Goal: Transaction & Acquisition: Purchase product/service

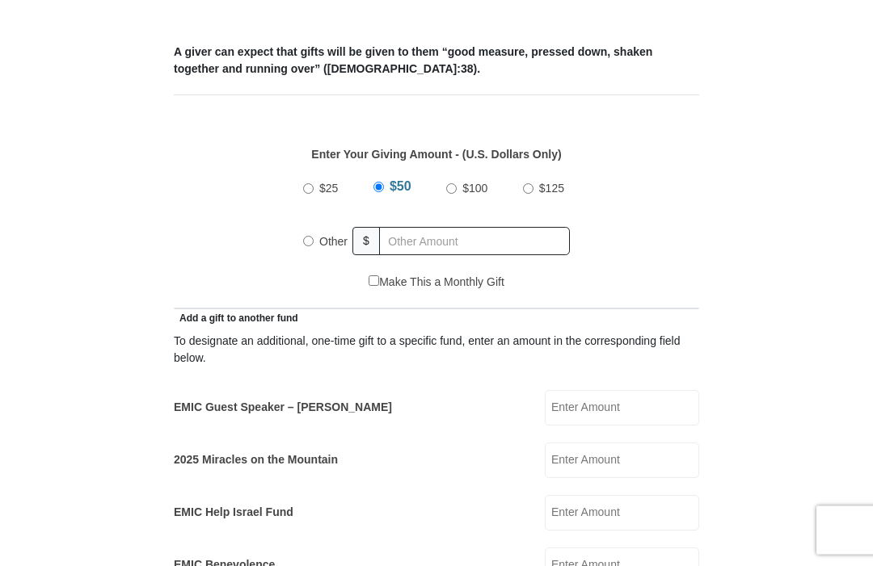
scroll to position [621, 0]
click at [323, 194] on span "$25" at bounding box center [328, 188] width 19 height 13
click at [313, 194] on input "$25" at bounding box center [308, 188] width 11 height 11
radio input "true"
click at [642, 416] on input "EMIC Guest Speaker – [PERSON_NAME]" at bounding box center [622, 408] width 154 height 36
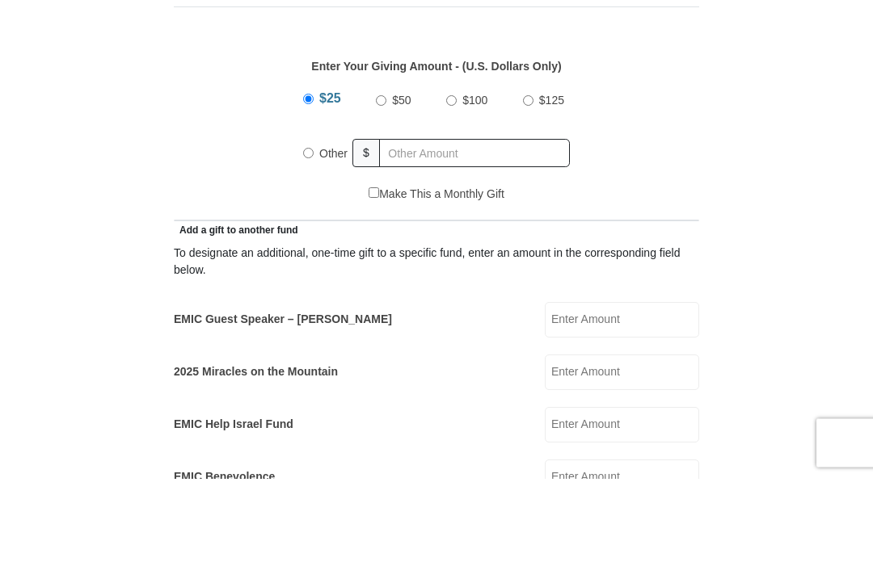
click at [327, 235] on span "Other" at bounding box center [333, 241] width 28 height 13
click at [313, 236] on input "Other" at bounding box center [308, 241] width 11 height 11
radio input "true"
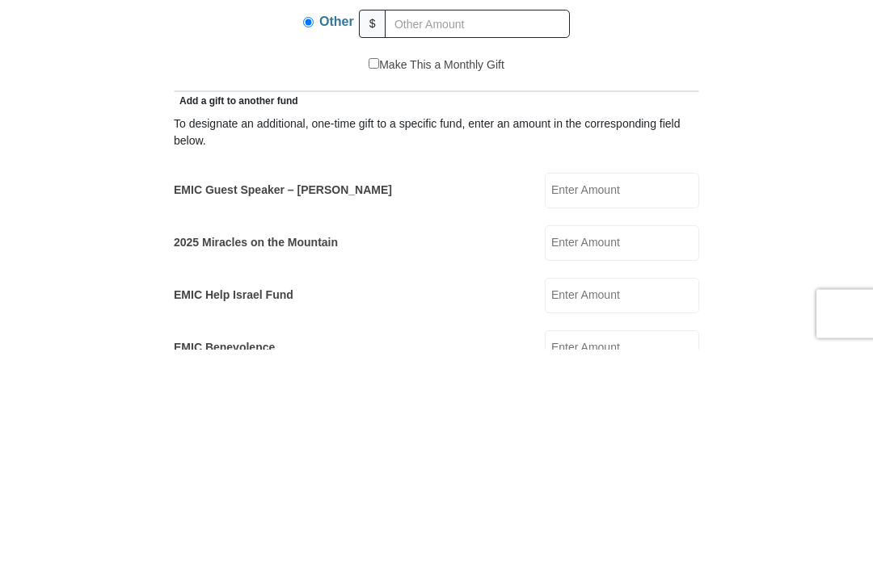
click at [615, 390] on input "EMIC Guest Speaker – [PERSON_NAME]" at bounding box center [622, 408] width 154 height 36
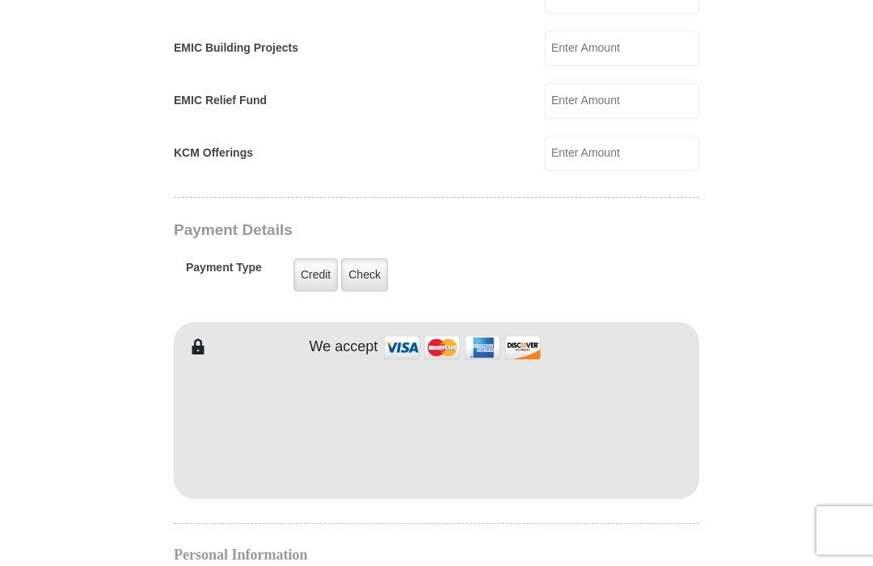
scroll to position [1202, 0]
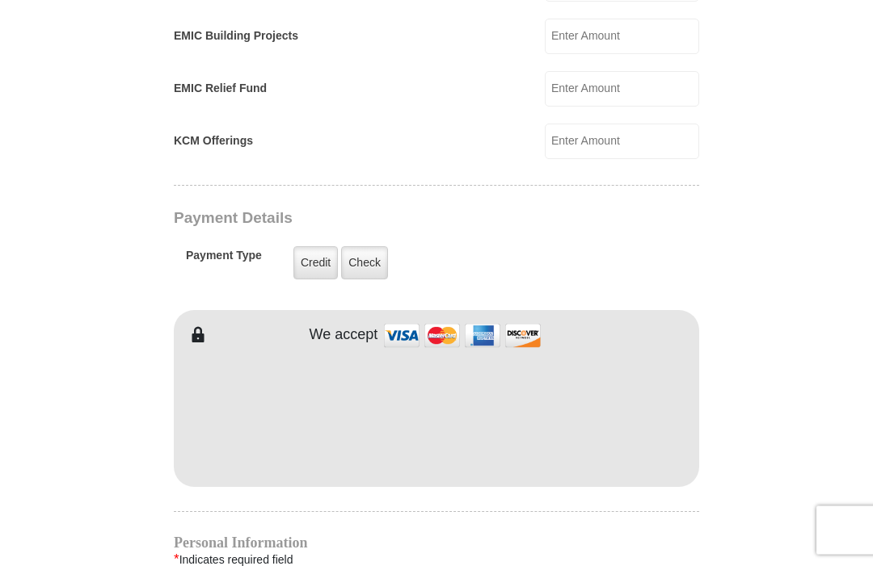
type input "25.00"
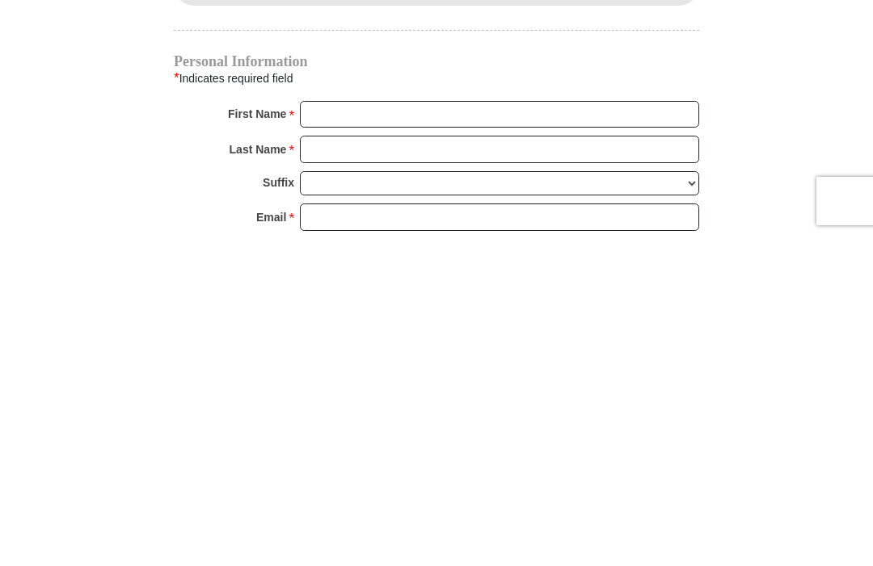
scroll to position [1358, 0]
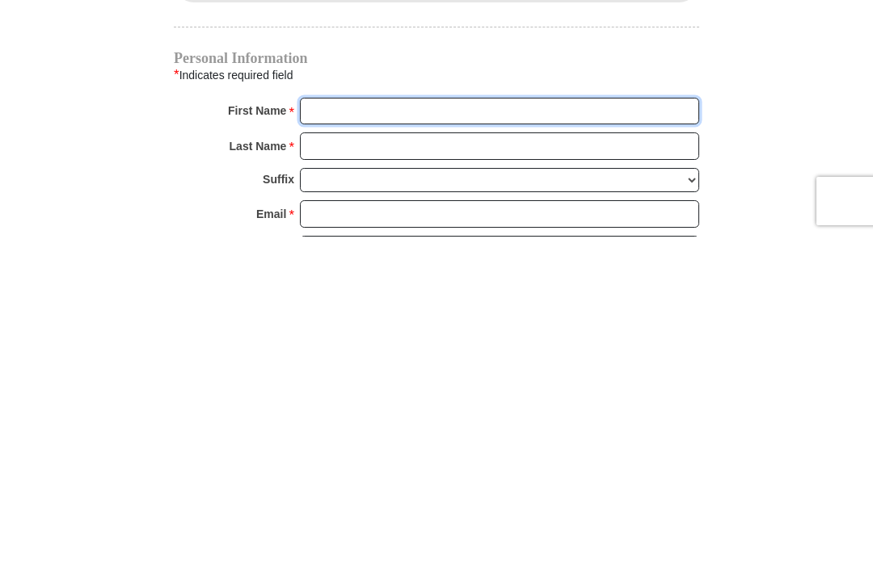
click at [337, 427] on input "First Name *" at bounding box center [499, 440] width 399 height 27
type input "R"
type input "[PERSON_NAME]"
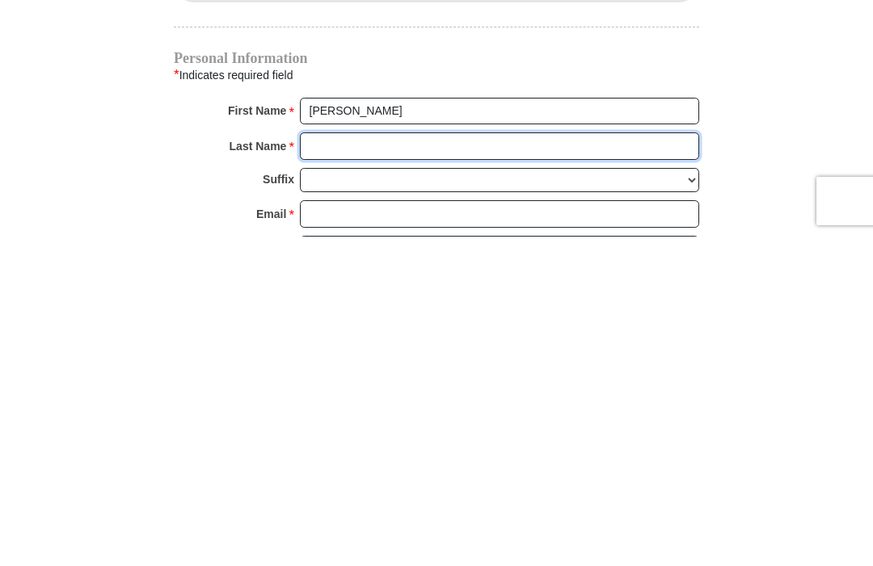
type input "[PERSON_NAME]"
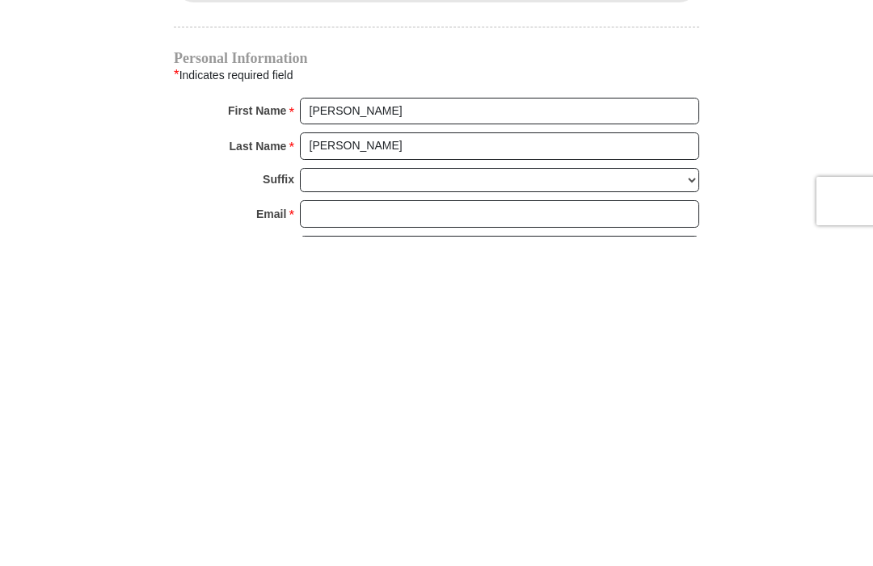
scroll to position [1689, 0]
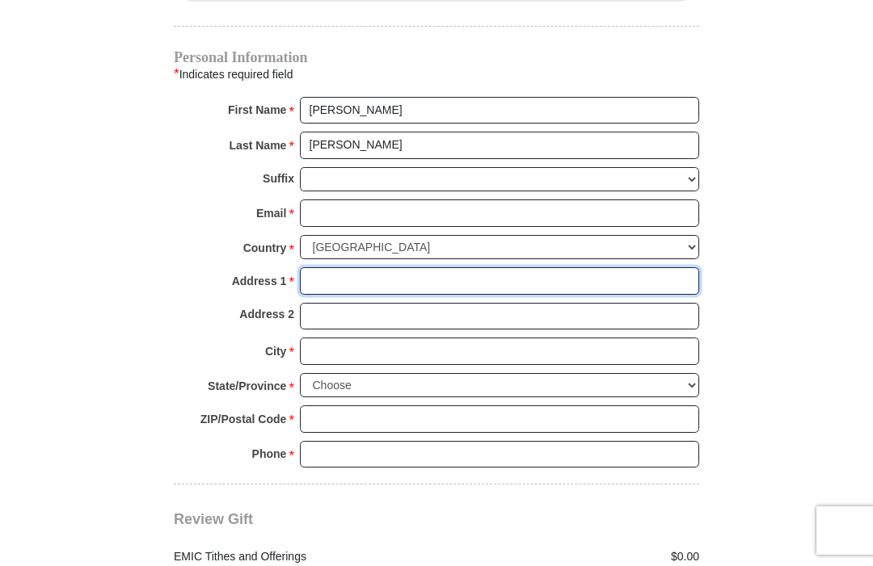
click at [343, 272] on input "Address 1 *" at bounding box center [499, 280] width 399 height 27
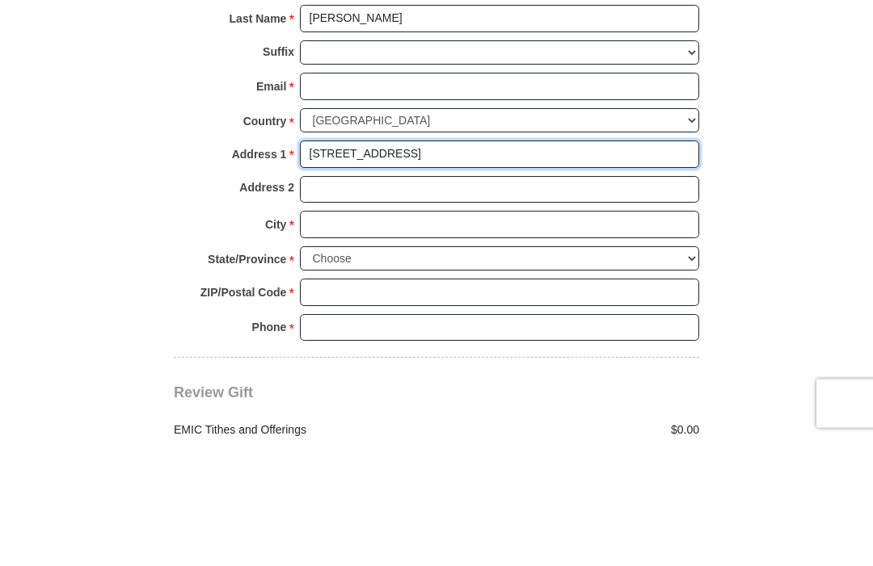
type input "5719 Mayfair St.SW"
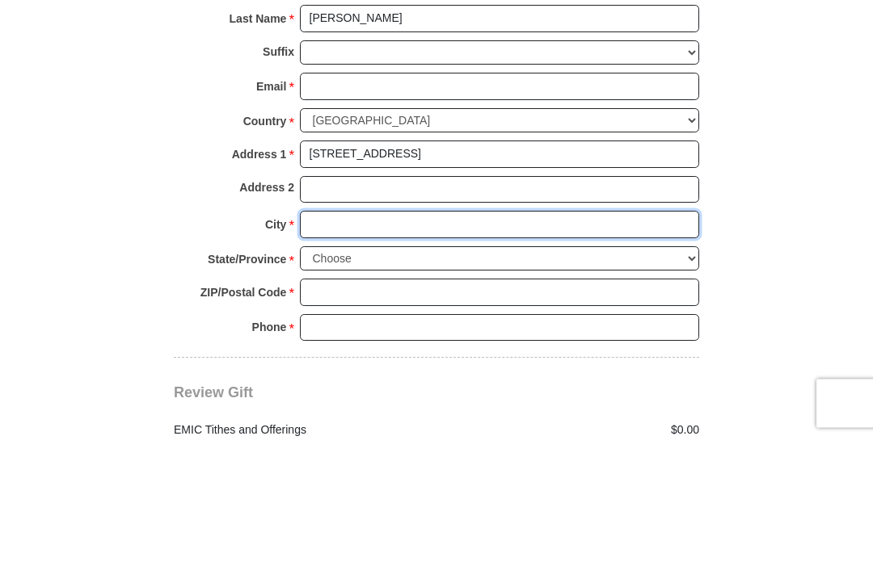
click at [338, 339] on input "City *" at bounding box center [499, 352] width 399 height 27
type input "Cedar Rapids"
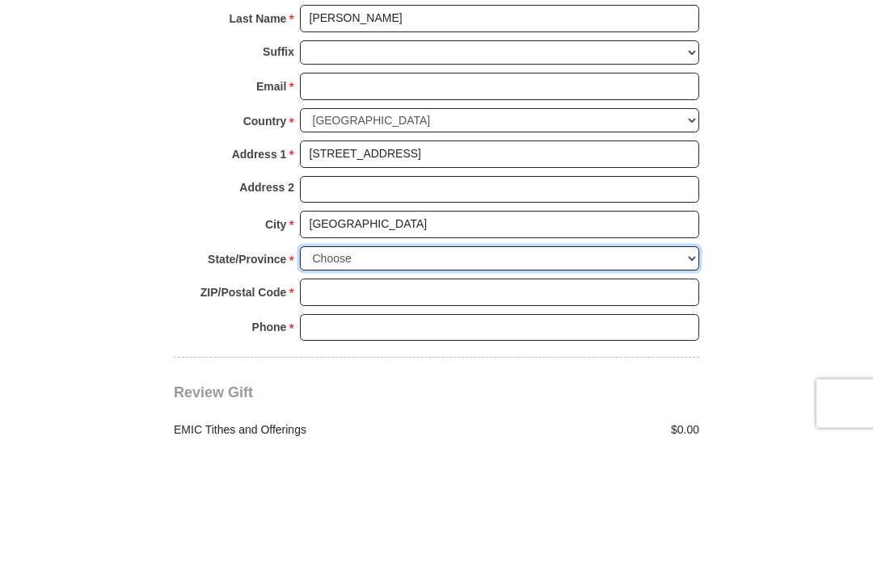
click at [360, 374] on select "Choose Alabama Alaska American Samoa Arizona Arkansas Armed Forces Americas Arm…" at bounding box center [499, 386] width 399 height 25
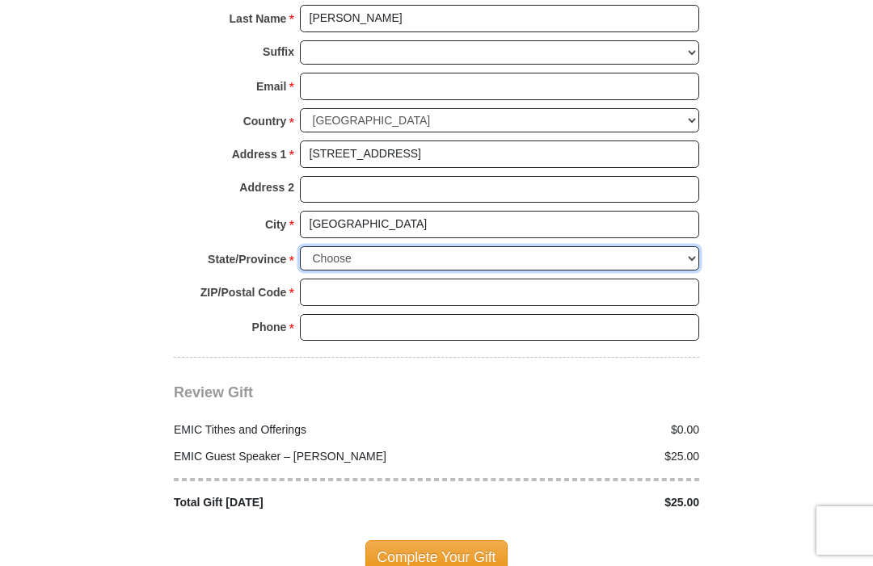
select select "IA"
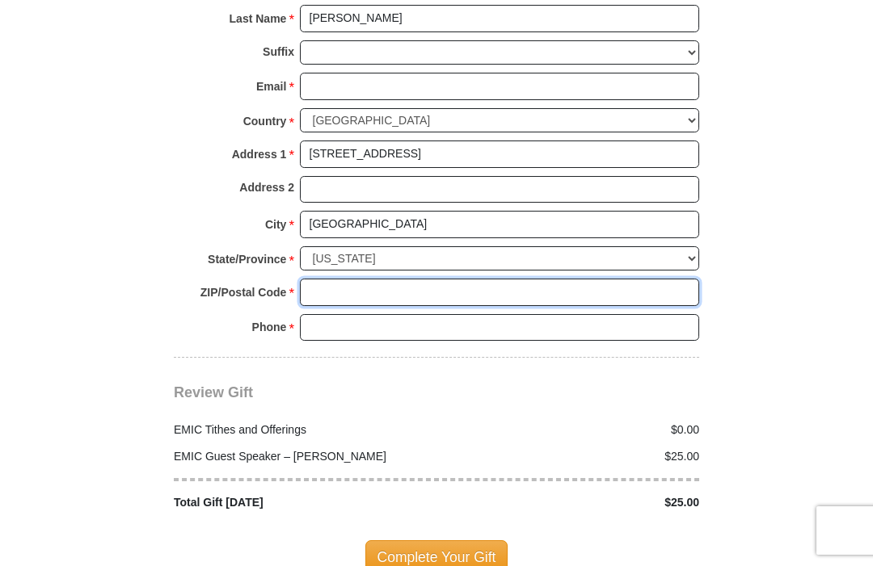
click at [334, 279] on input "ZIP/Postal Code *" at bounding box center [499, 292] width 399 height 27
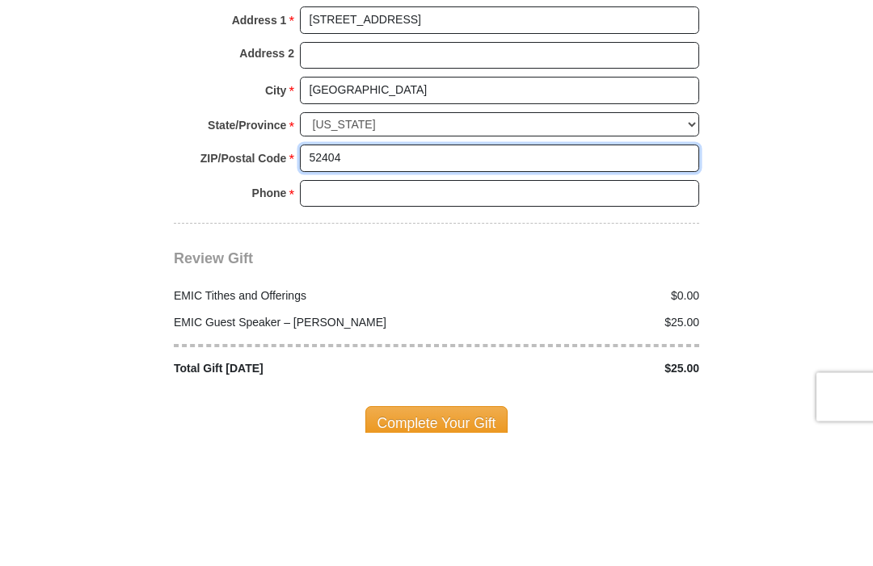
type input "52404"
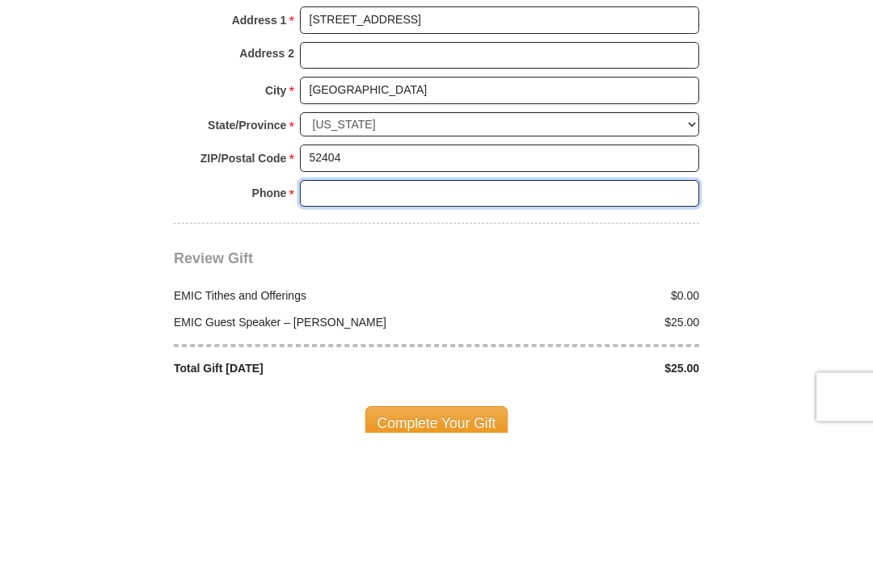
click at [346, 314] on input "Phone * *" at bounding box center [499, 327] width 399 height 27
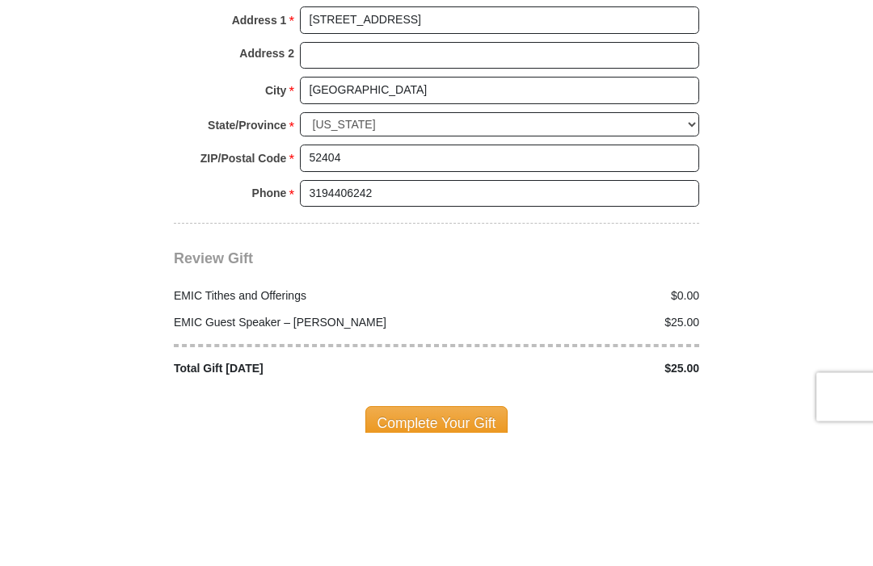
scroll to position [1950, 0]
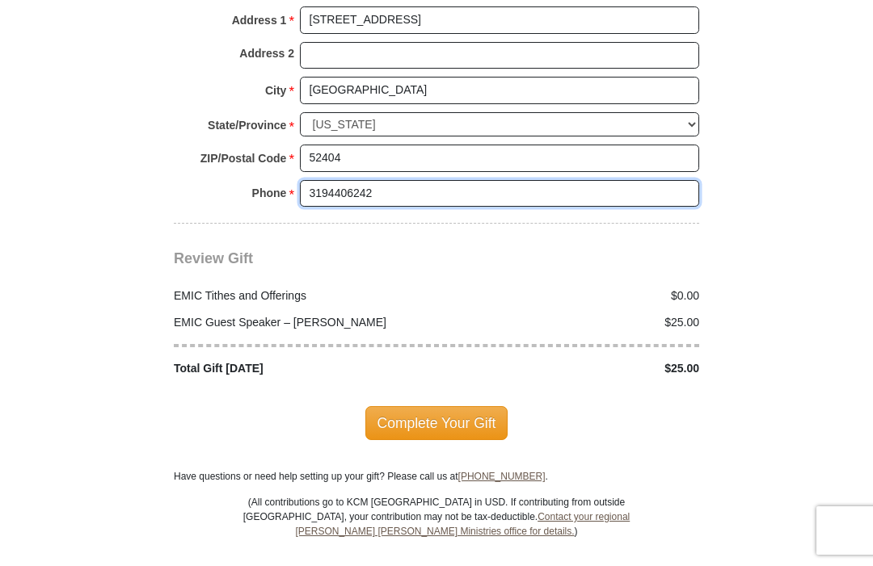
type input "3194406242"
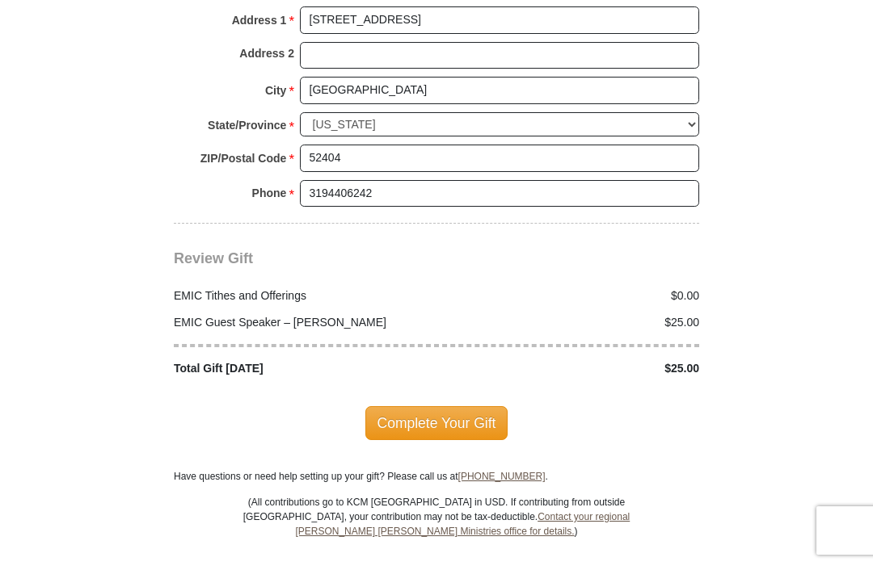
click at [473, 411] on span "Complete Your Gift" at bounding box center [436, 423] width 143 height 34
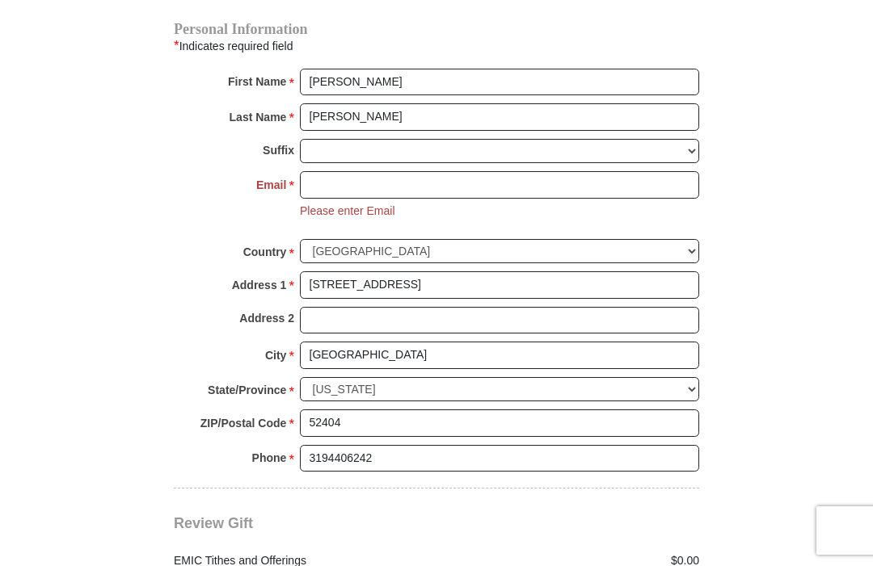
scroll to position [1716, 0]
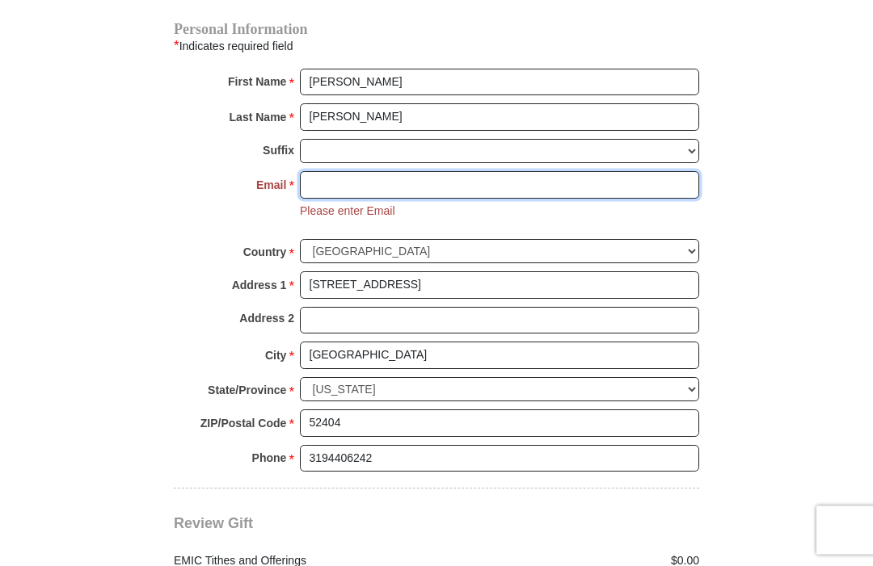
click at [335, 184] on input "Email *" at bounding box center [499, 185] width 399 height 27
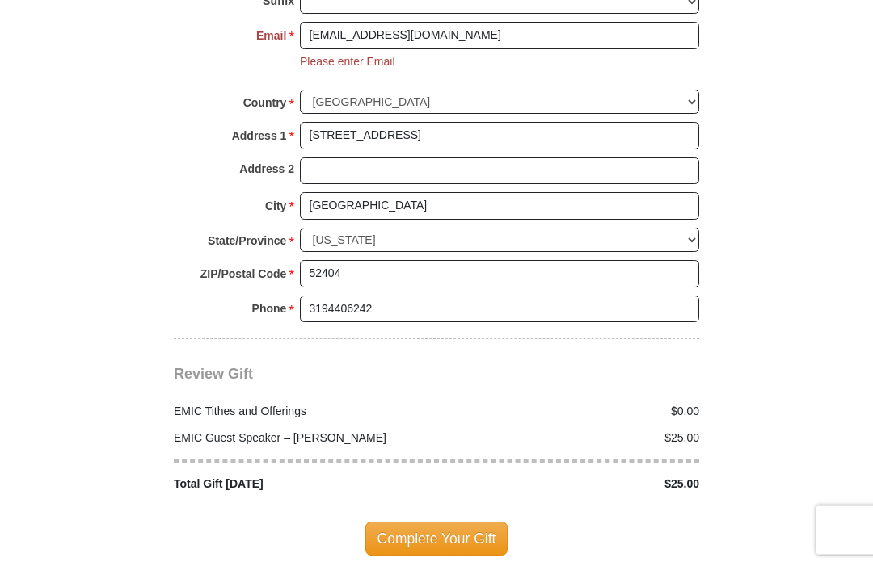
scroll to position [1876, 0]
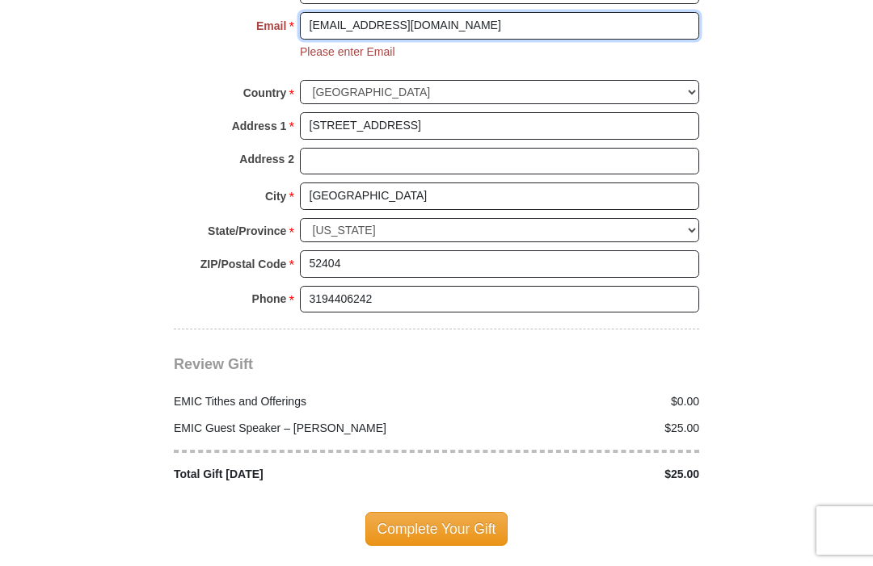
type input "ritashultz@hotmail.com"
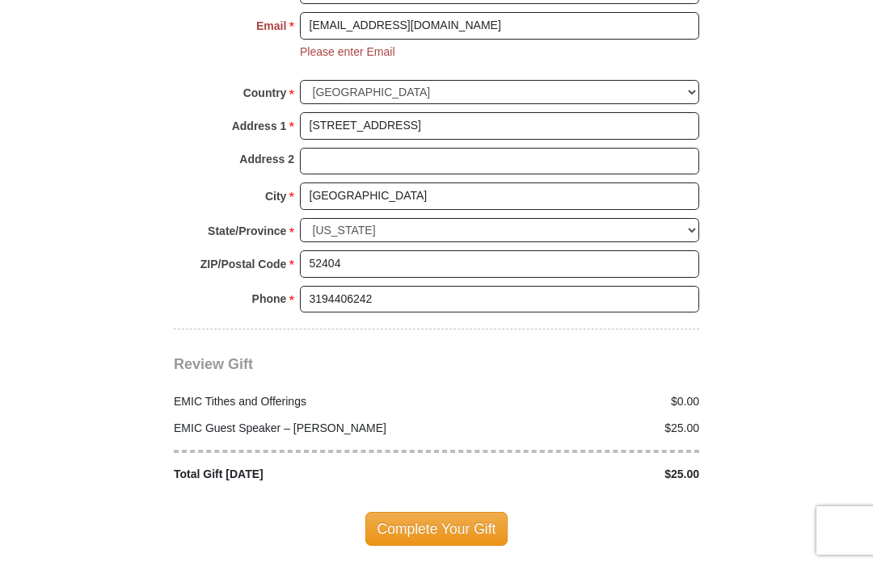
click at [470, 516] on span "Complete Your Gift" at bounding box center [436, 529] width 143 height 34
